Goal: Information Seeking & Learning: Learn about a topic

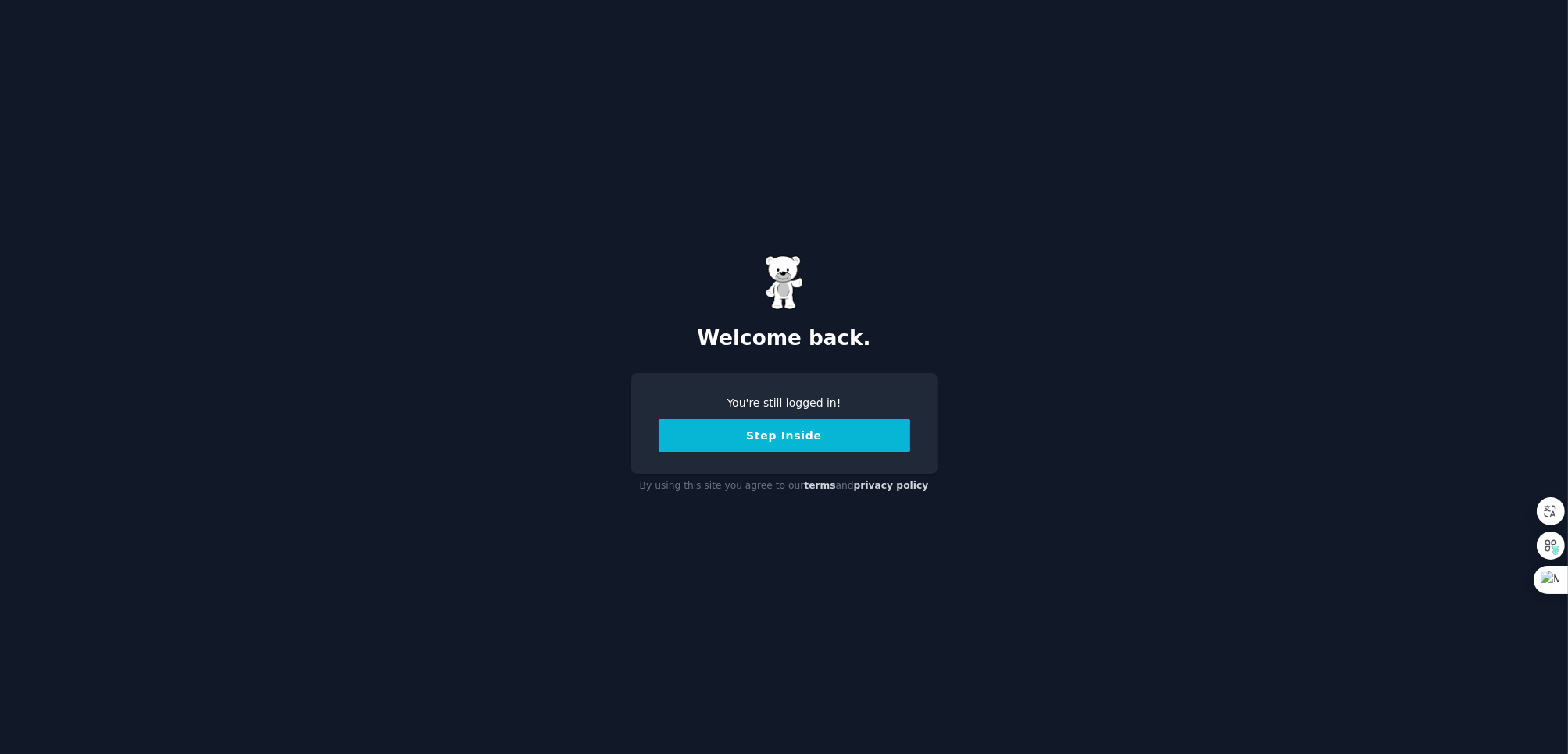
click at [843, 437] on button "Step Inside" at bounding box center [784, 435] width 251 height 33
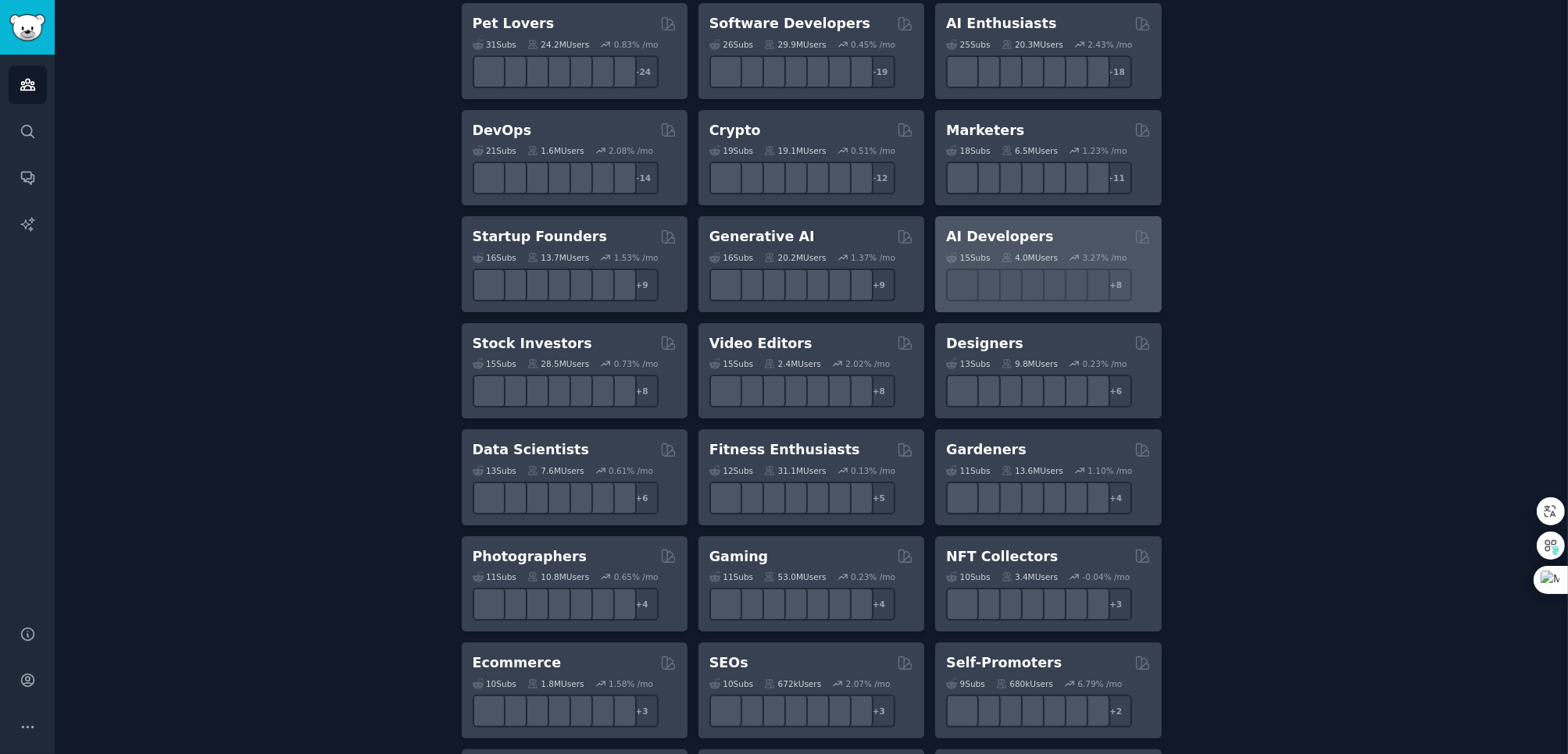
scroll to position [62, 0]
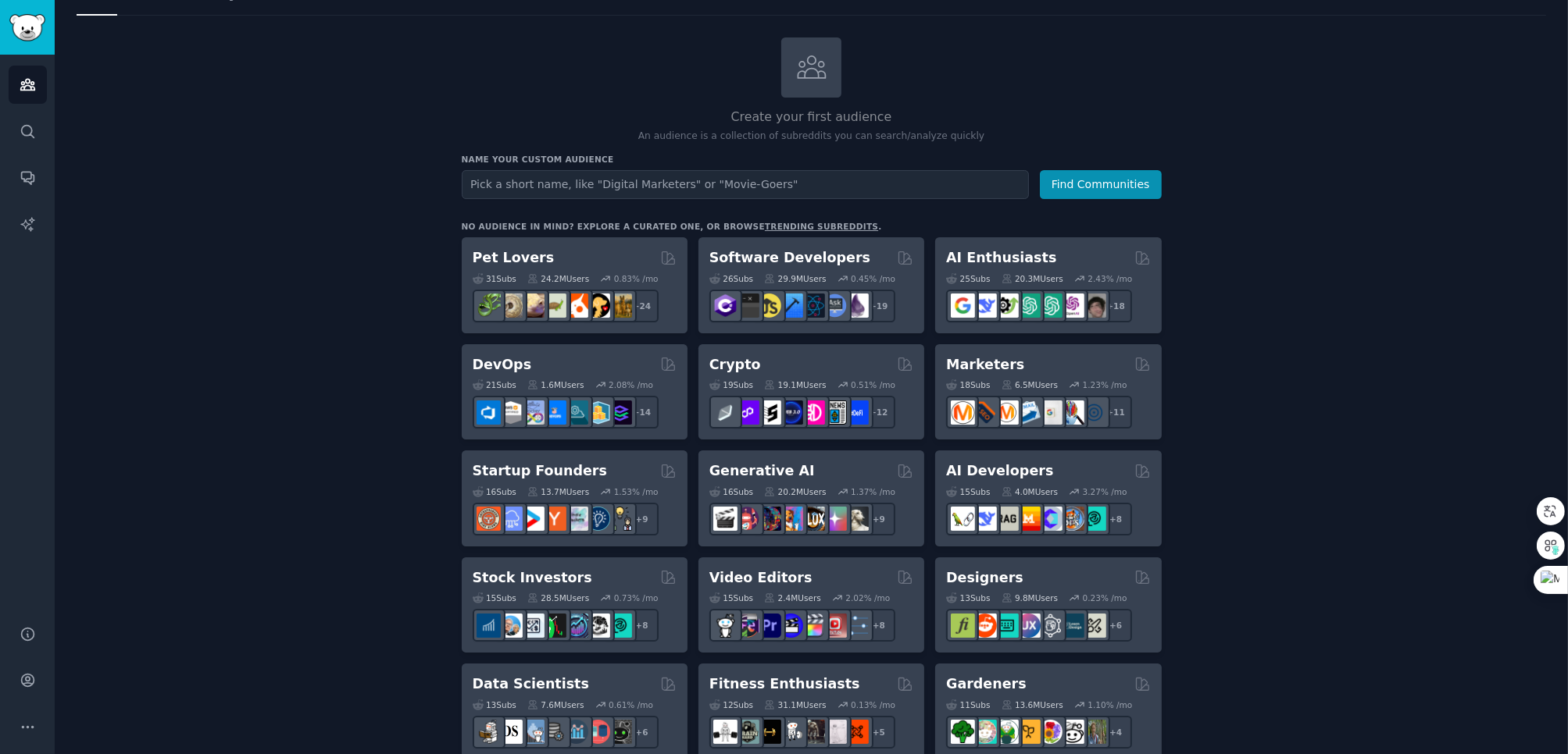
click at [1006, 248] on h2 "AI Enthusiasts" at bounding box center [1001, 258] width 110 height 20
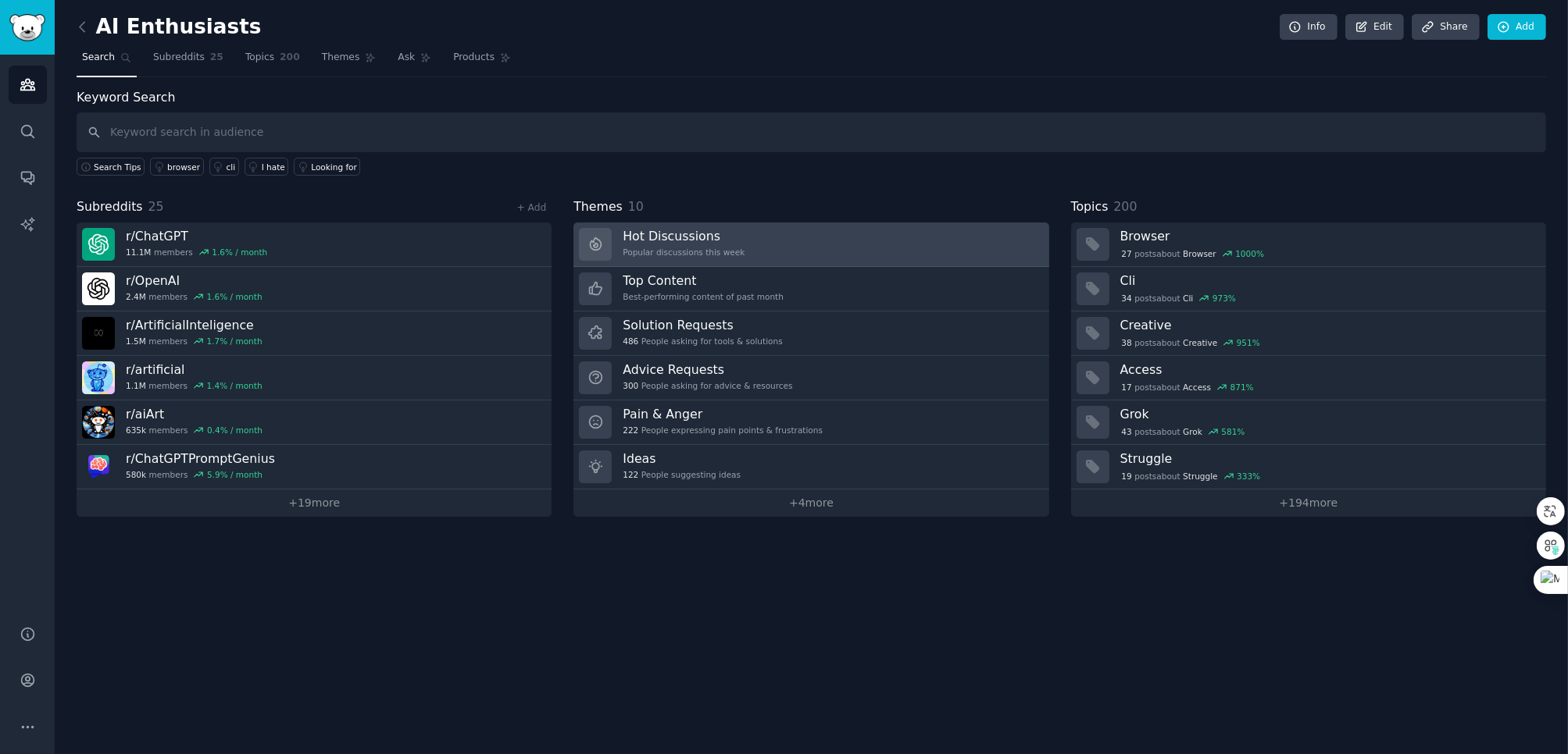
click at [818, 247] on link "Hot Discussions Popular discussions this week" at bounding box center [810, 245] width 475 height 45
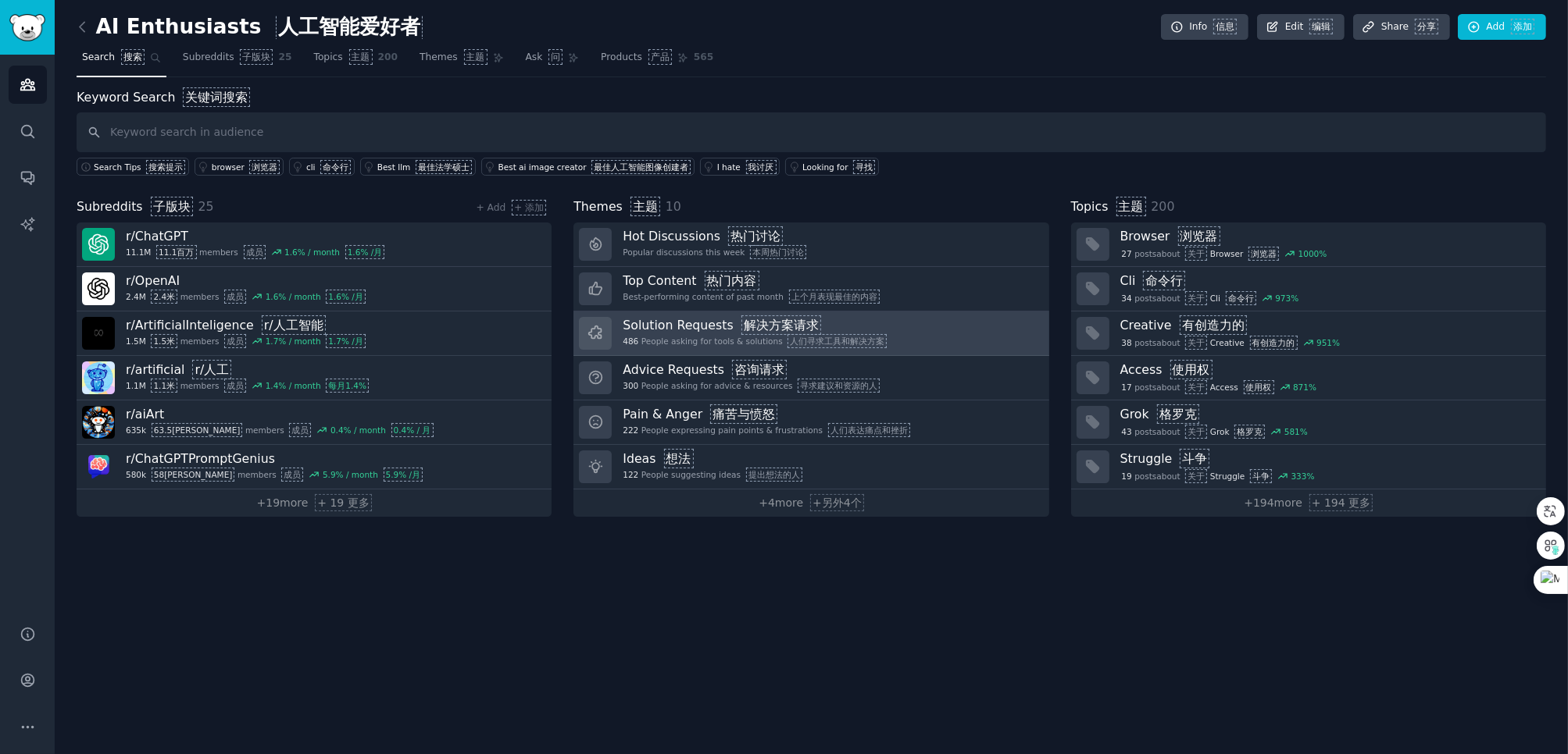
click at [888, 316] on link "Solution Requests 解决方案请求 486 People asking for tools & solutions 人们寻求工具和解决方案" at bounding box center [810, 334] width 475 height 45
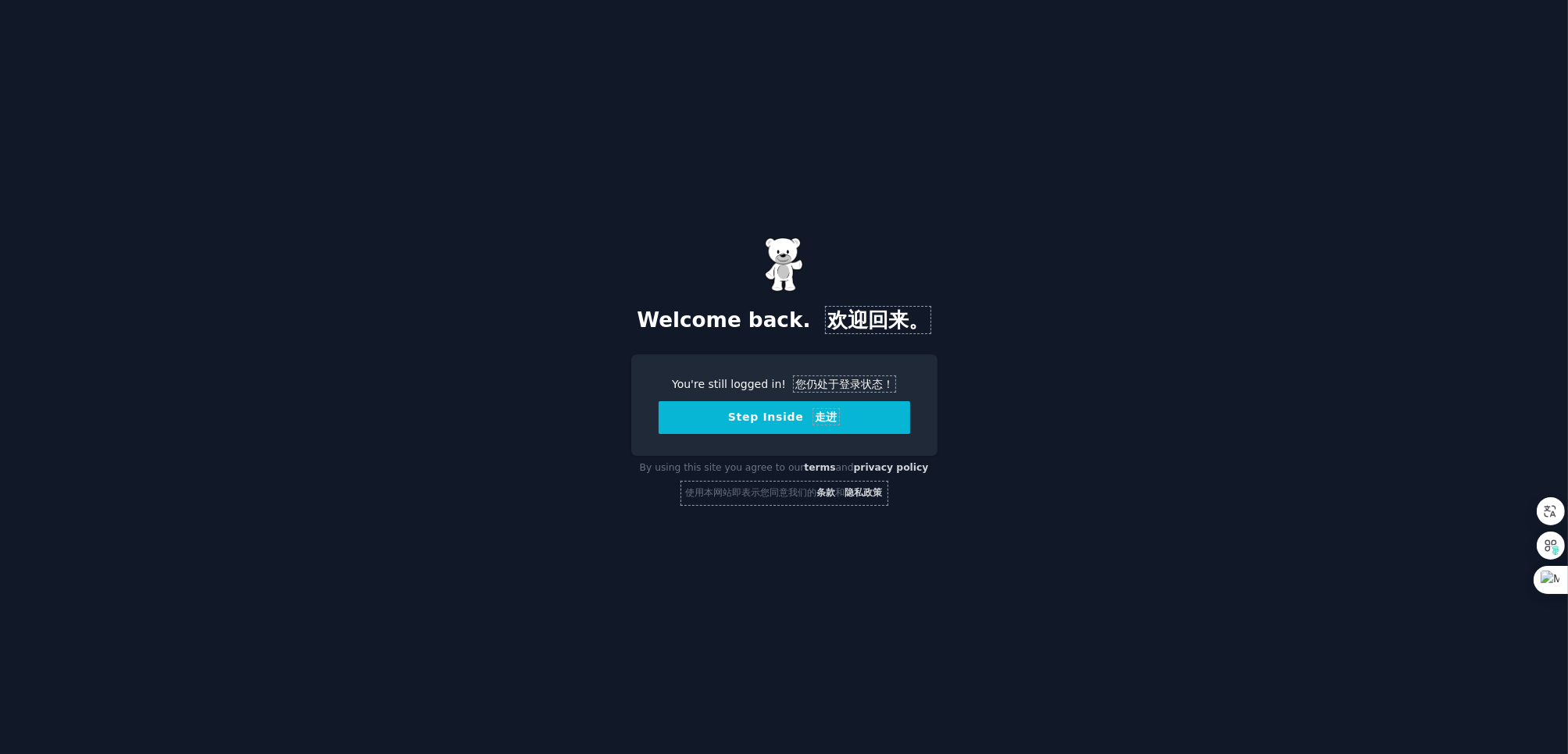
click at [768, 419] on button "Step Inside 走进" at bounding box center [784, 417] width 251 height 33
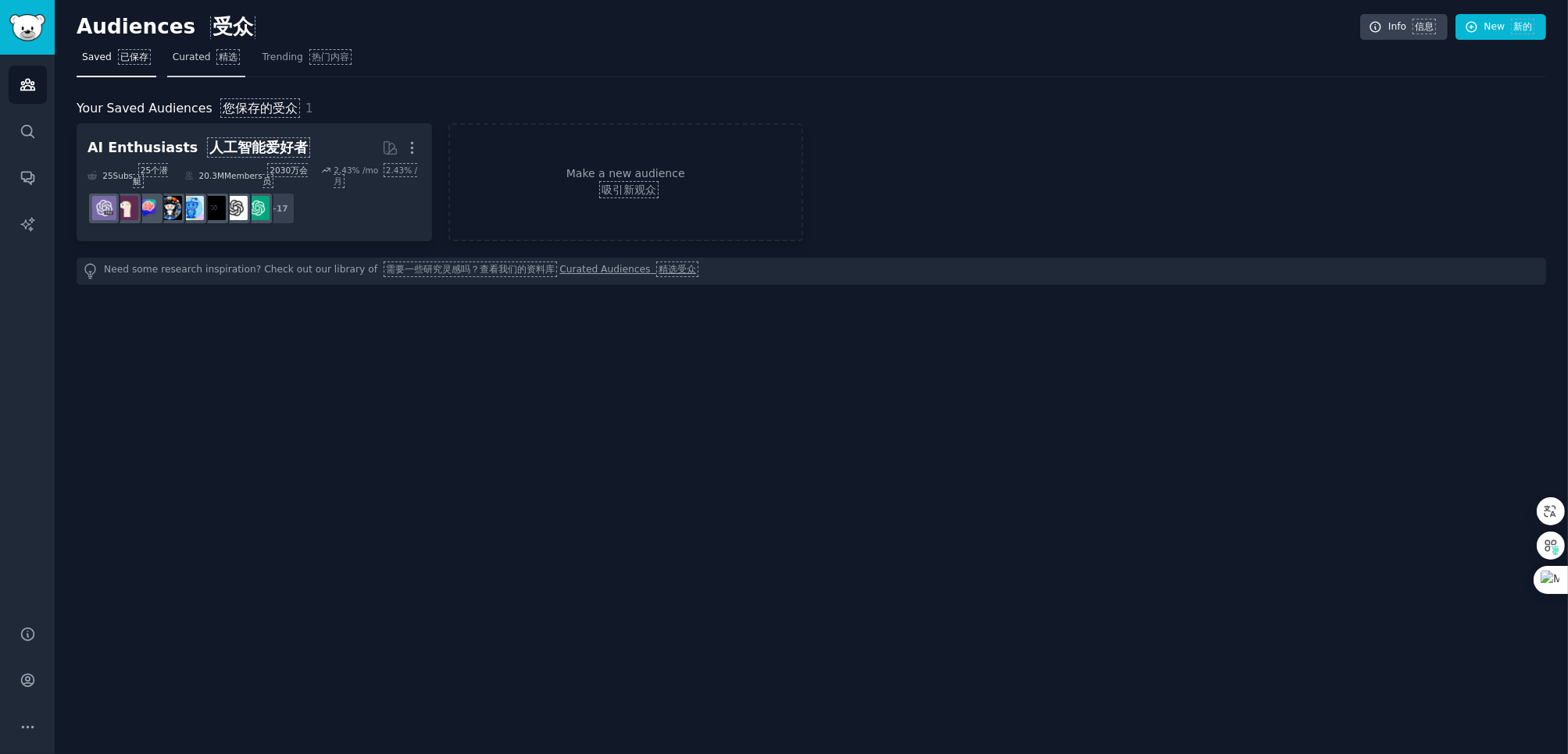
click at [175, 60] on span "Curated 精选" at bounding box center [207, 58] width 68 height 14
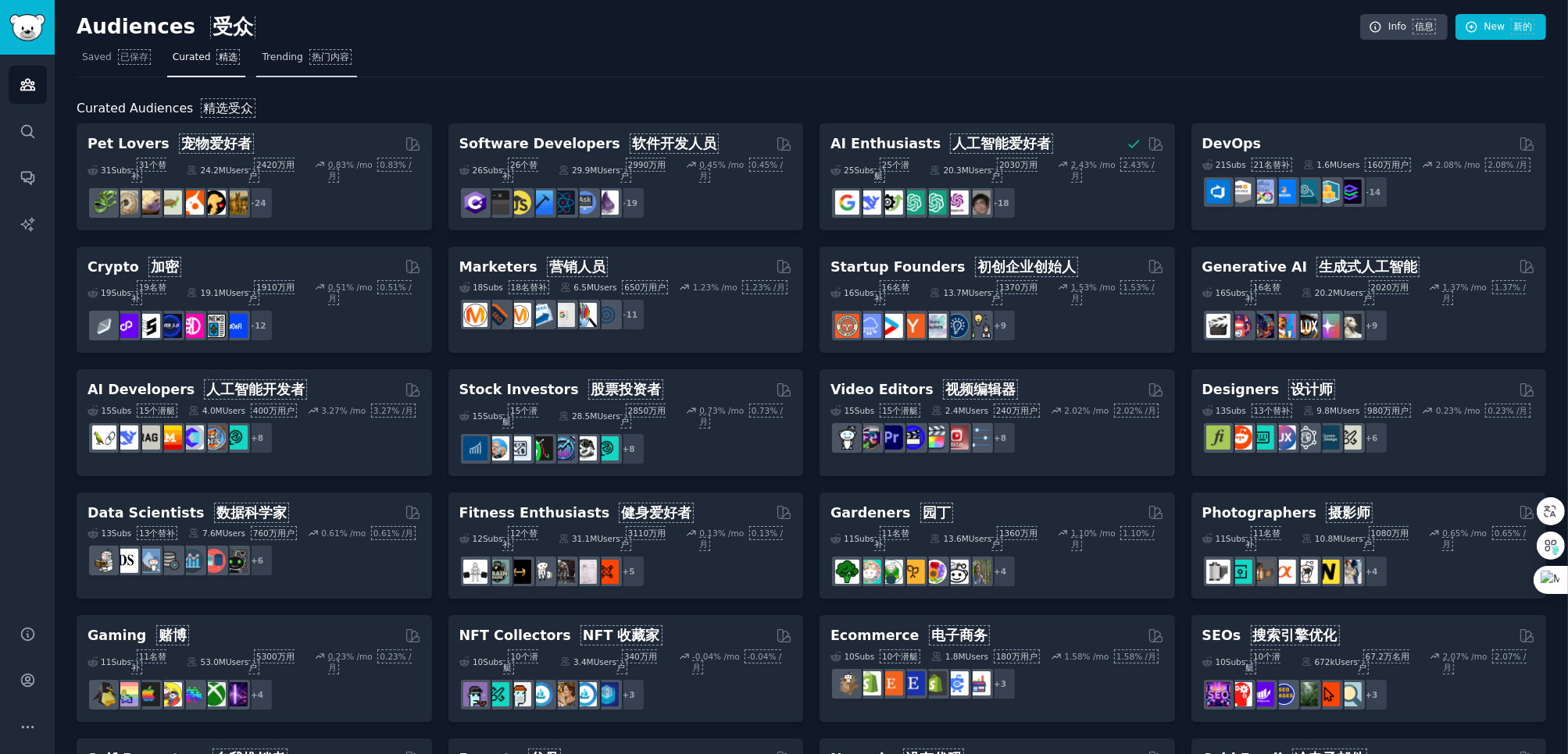
click at [286, 62] on span "Trending 热门内容" at bounding box center [306, 58] width 89 height 14
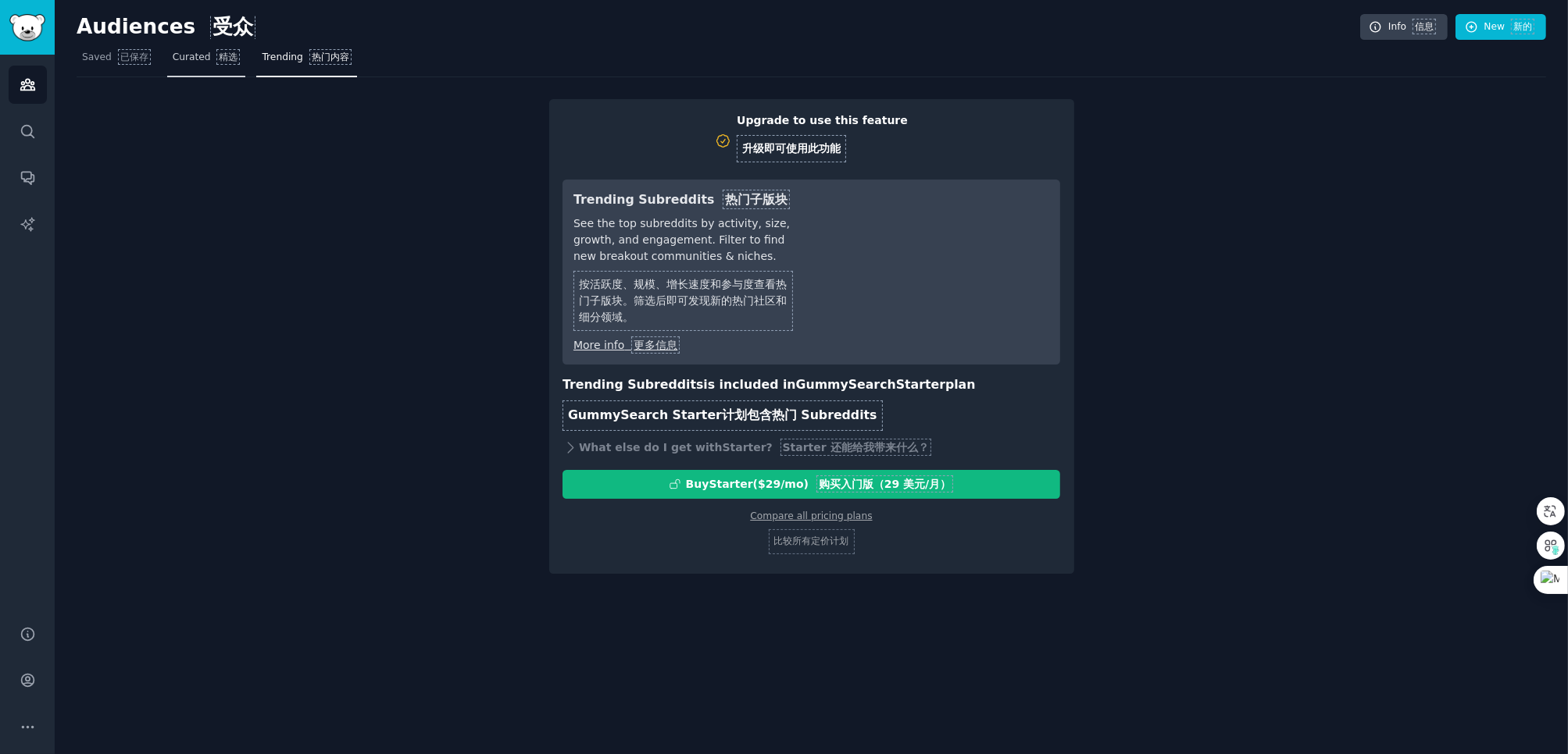
click at [211, 51] on font at bounding box center [213, 57] width 7 height 11
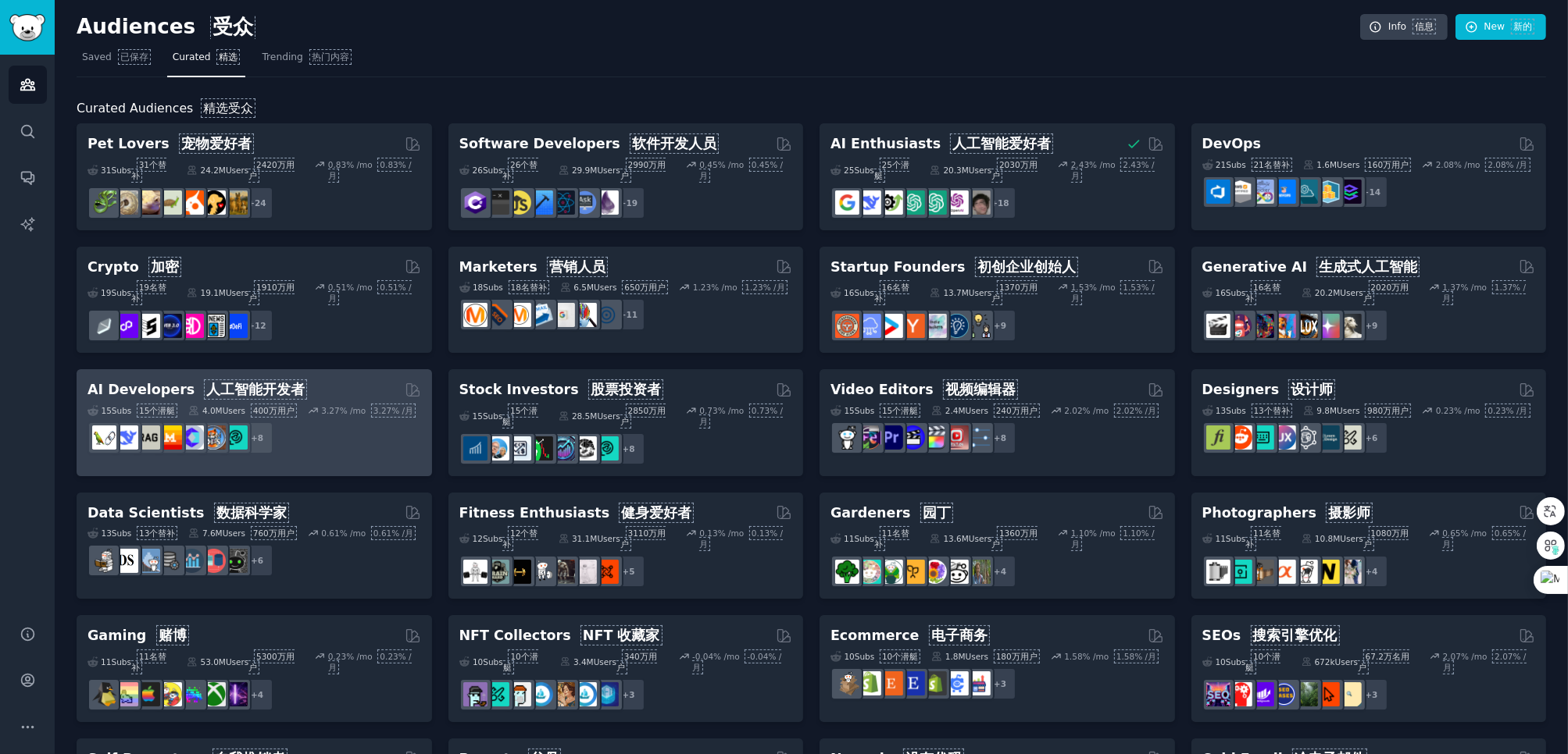
click at [171, 380] on h2 "AI Developers 人工智能开发者" at bounding box center [196, 390] width 219 height 20
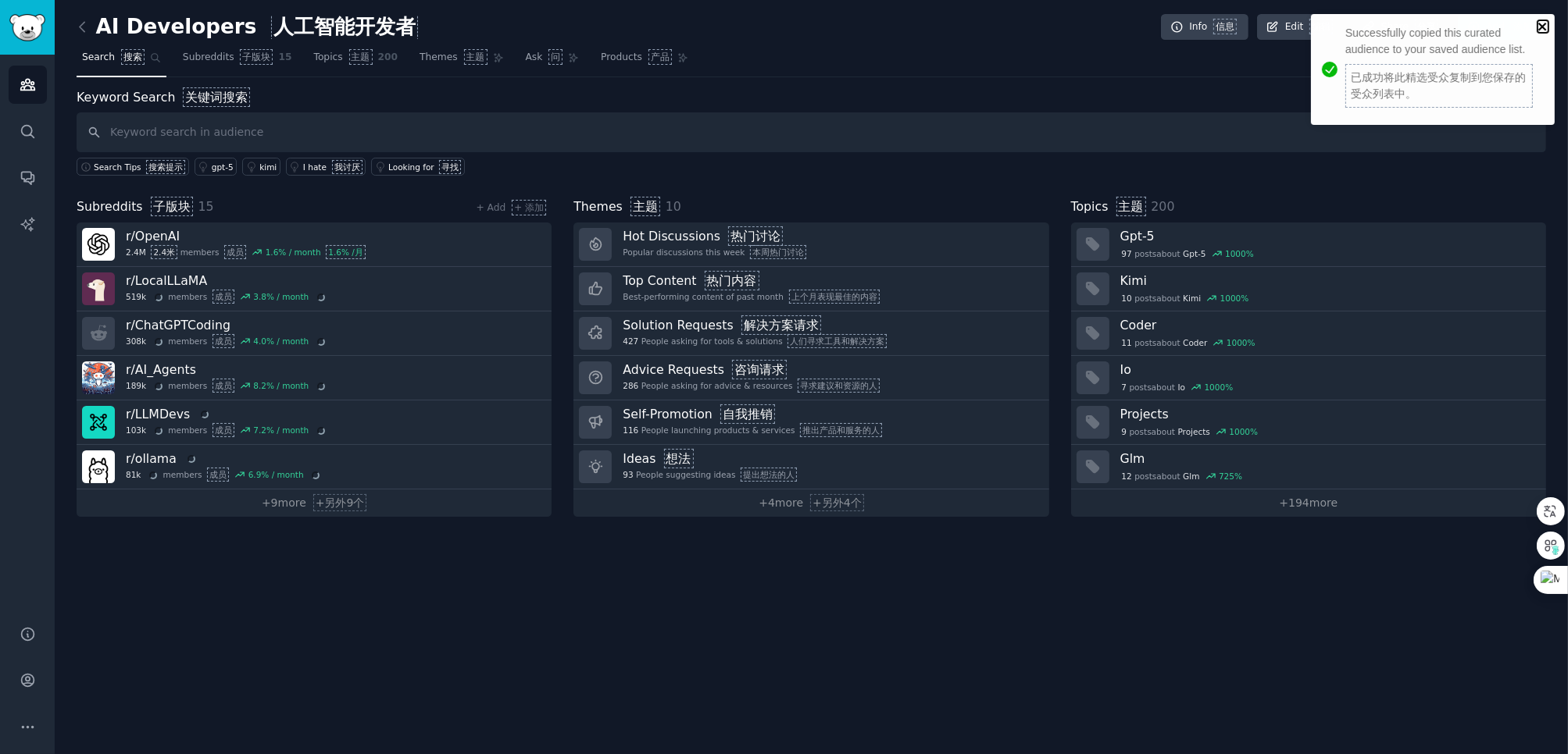
click at [1541, 26] on icon "close" at bounding box center [1541, 27] width 8 height 8
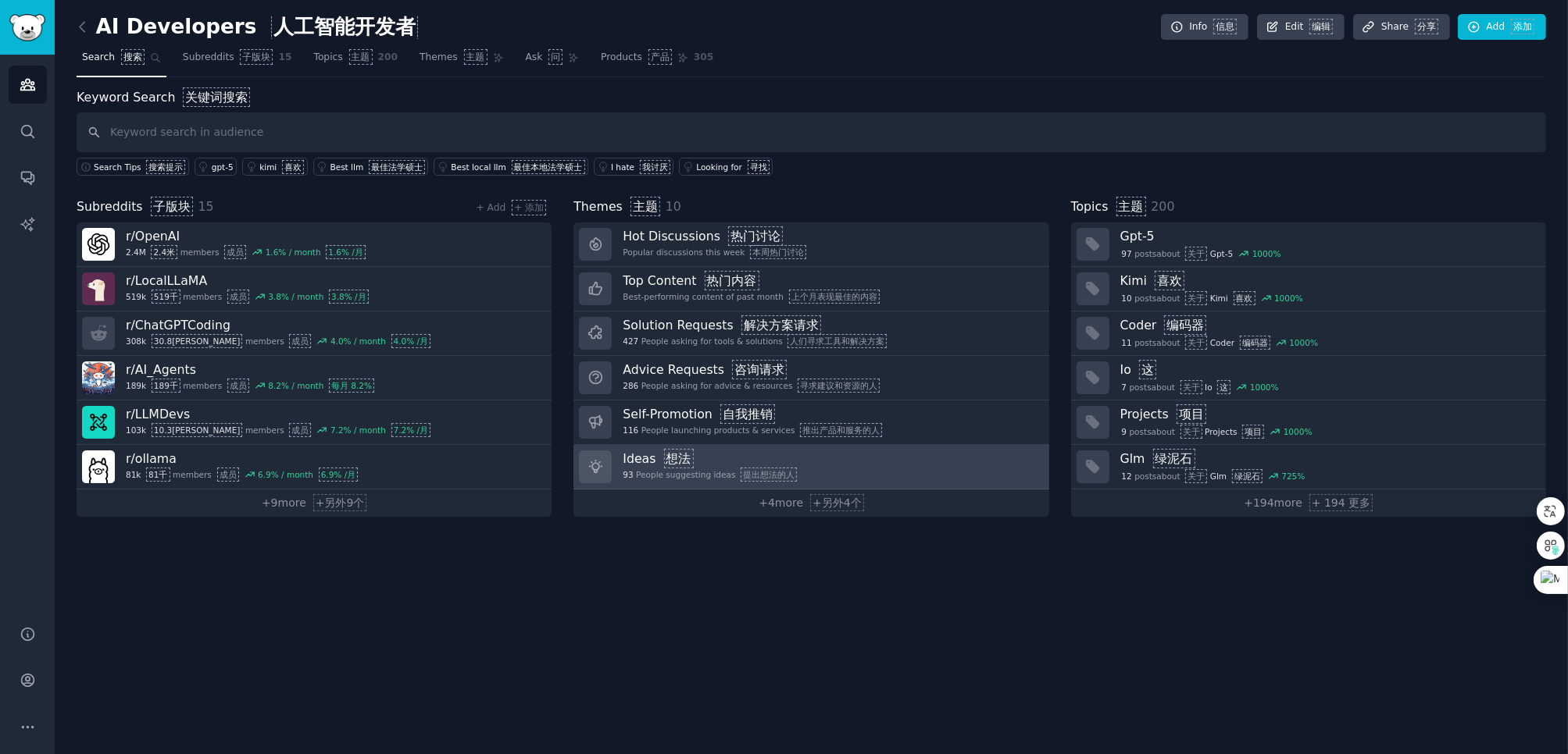
click at [684, 458] on font "想法" at bounding box center [678, 459] width 25 height 15
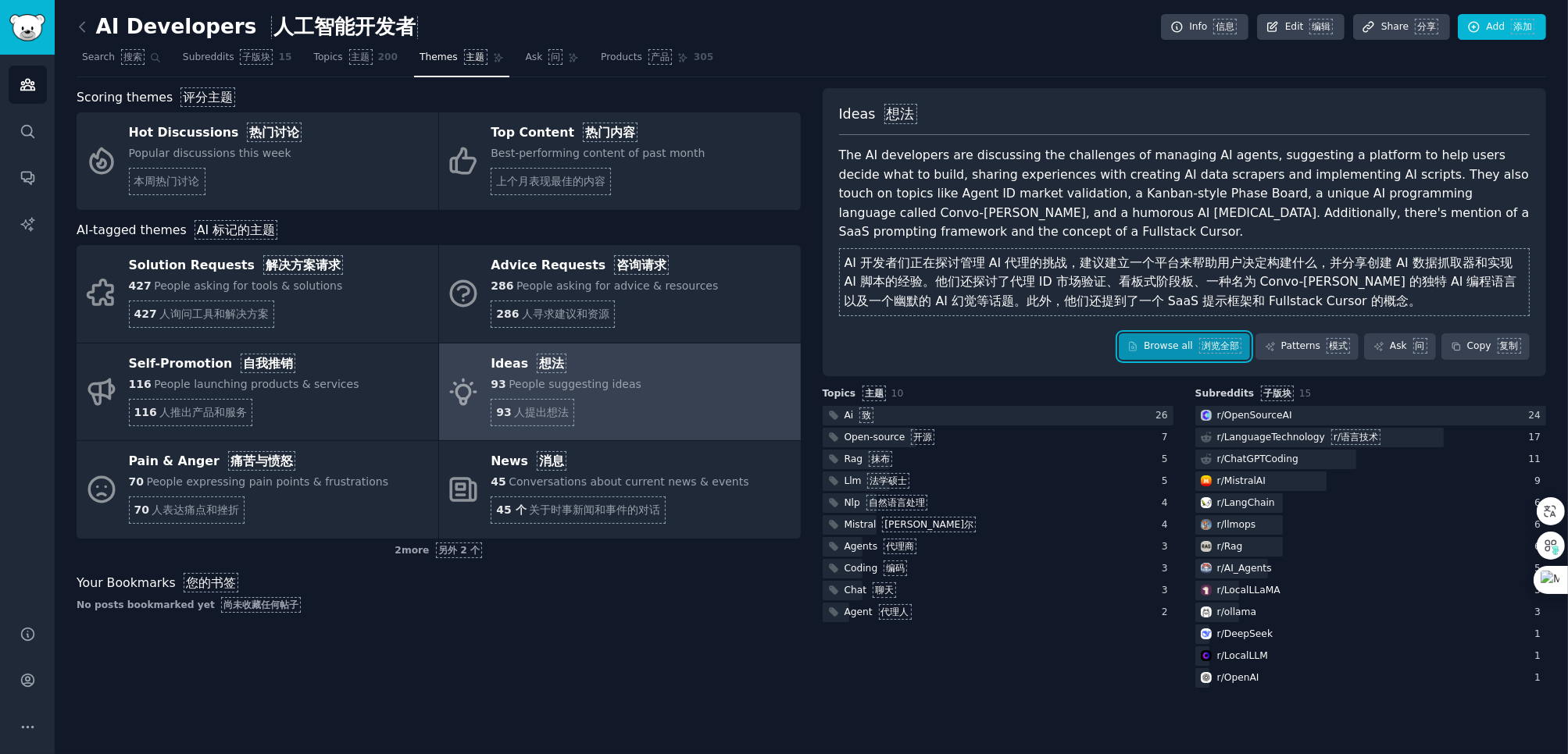
click at [1196, 343] on link "Browse all 浏览全部" at bounding box center [1184, 347] width 132 height 27
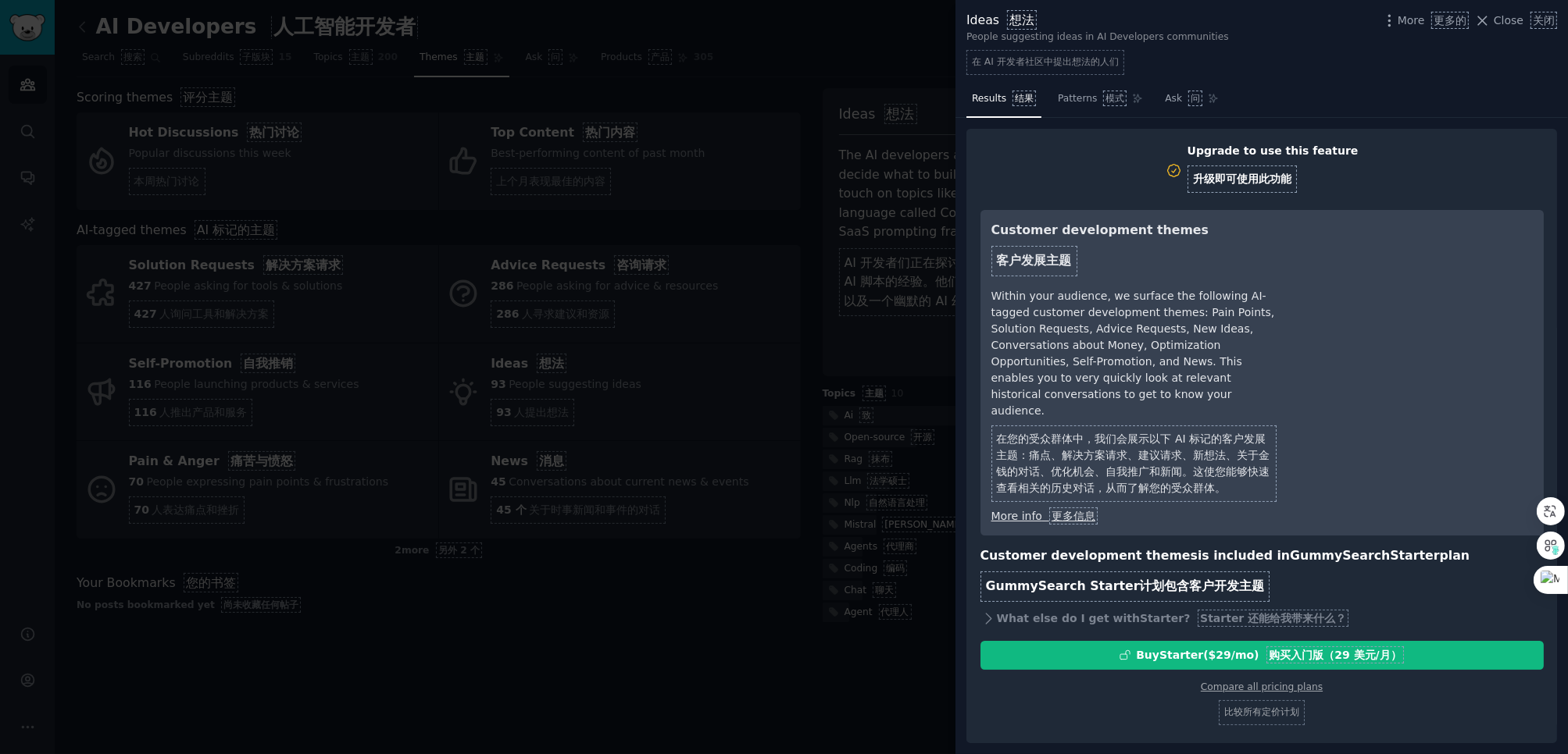
click at [810, 81] on div at bounding box center [784, 377] width 1568 height 754
